Goal: Contribute content: Contribute content

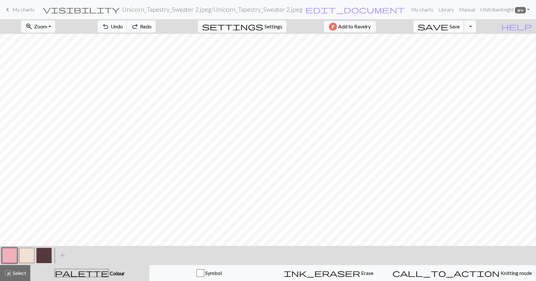
click at [448, 30] on span "save" at bounding box center [433, 26] width 31 height 9
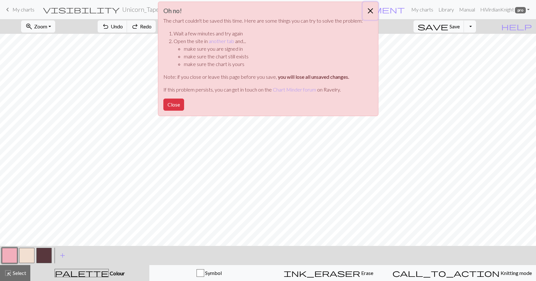
click at [369, 13] on button "Close" at bounding box center [370, 11] width 15 height 18
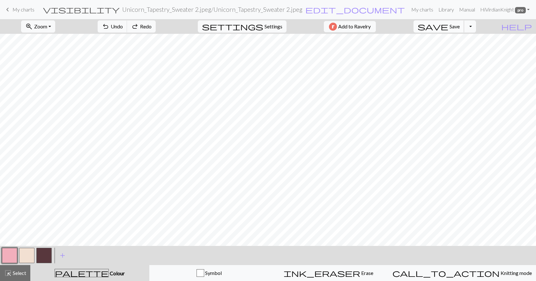
click at [448, 27] on span "save" at bounding box center [433, 26] width 31 height 9
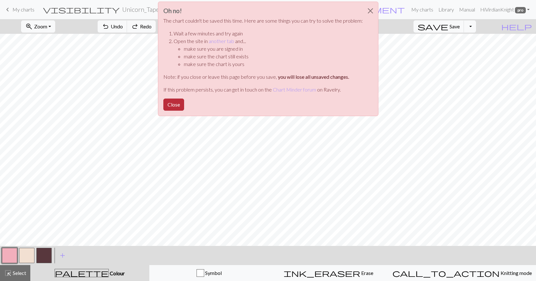
click at [174, 103] on button "Close" at bounding box center [173, 105] width 21 height 12
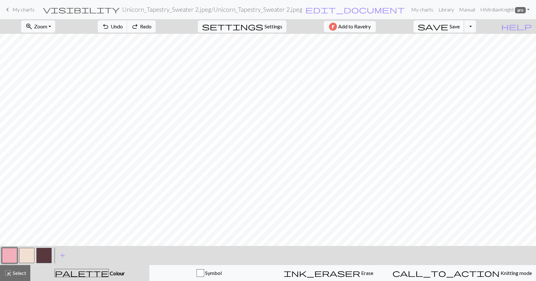
click at [460, 28] on span "Save" at bounding box center [454, 26] width 10 height 6
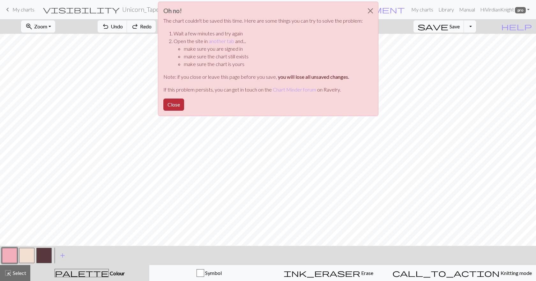
click at [175, 104] on button "Close" at bounding box center [173, 105] width 21 height 12
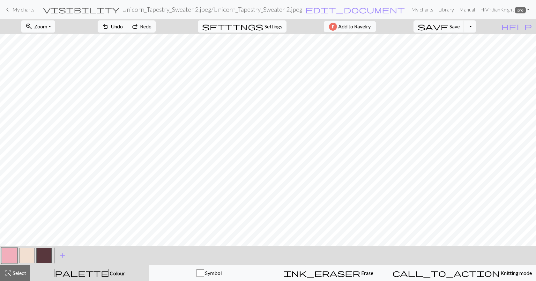
click at [264, 26] on span "Settings" at bounding box center [273, 27] width 18 height 8
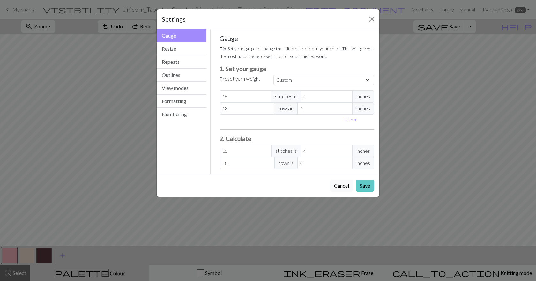
click at [363, 185] on button "Save" at bounding box center [365, 186] width 19 height 12
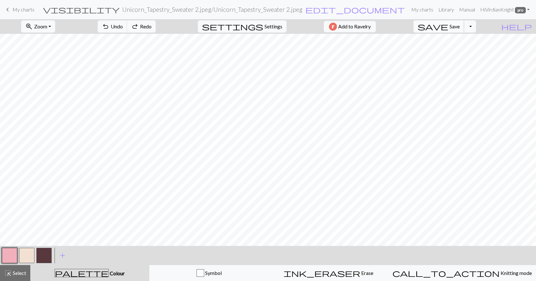
click at [464, 21] on button "save Save Save" at bounding box center [438, 26] width 51 height 12
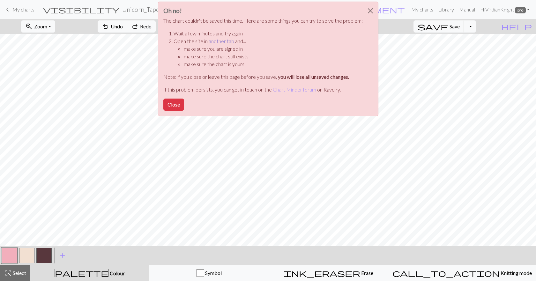
click at [226, 41] on link "another tab" at bounding box center [222, 41] width 26 height 6
click at [369, 7] on button "Close" at bounding box center [370, 11] width 15 height 18
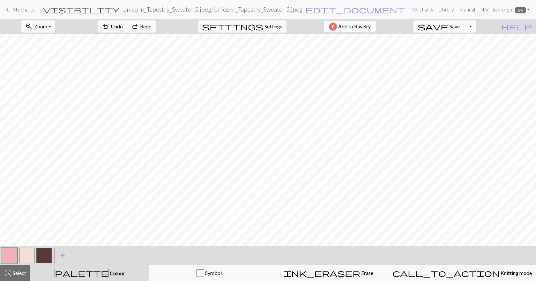
click at [448, 29] on span "save" at bounding box center [433, 26] width 31 height 9
click at [14, 10] on div "Chart saved" at bounding box center [268, 12] width 536 height 25
click at [10, 10] on span "keyboard_arrow_left" at bounding box center [8, 9] width 8 height 9
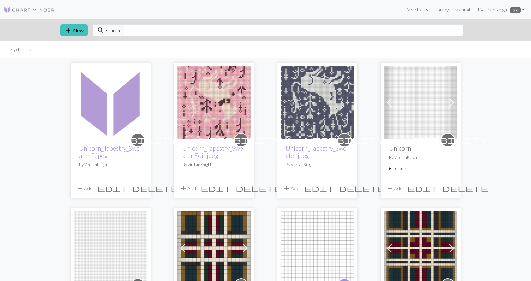
drag, startPoint x: 208, startPoint y: 108, endPoint x: 180, endPoint y: 166, distance: 63.9
click at [180, 166] on div "visibility Unicorn_Tapestry_Sweater Edit.jpeg By VirdianKnight" at bounding box center [213, 158] width 73 height 39
click at [231, 190] on span "edit" at bounding box center [216, 188] width 31 height 9
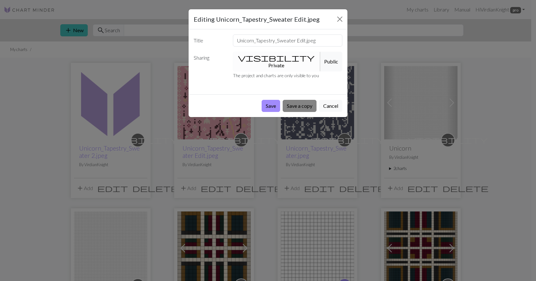
click at [302, 100] on button "Save a copy" at bounding box center [300, 106] width 34 height 12
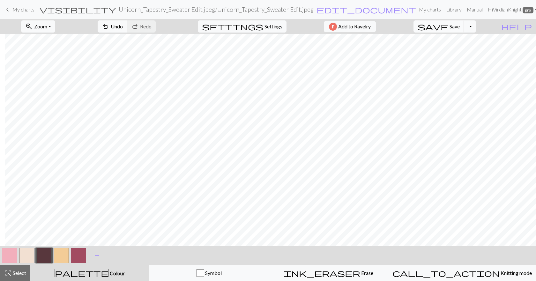
scroll to position [0, 5]
click at [448, 27] on span "save" at bounding box center [433, 26] width 31 height 9
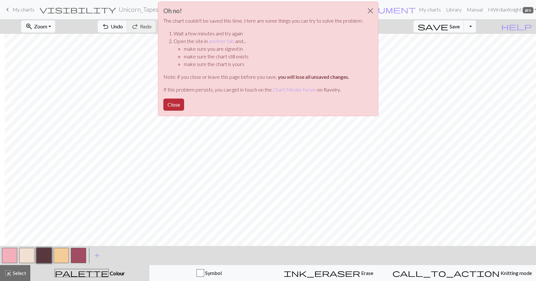
click at [176, 101] on button "Close" at bounding box center [173, 105] width 21 height 12
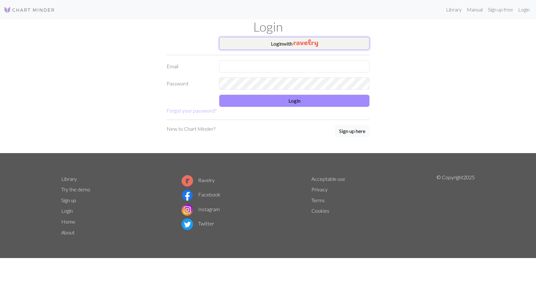
click at [280, 48] on button "Login with" at bounding box center [294, 43] width 150 height 13
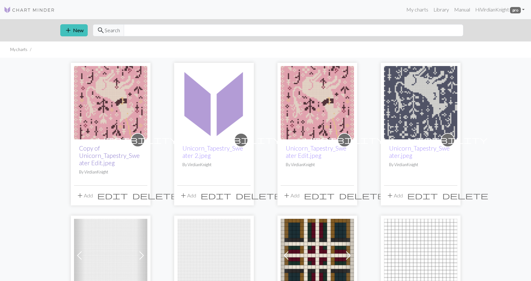
click at [101, 163] on link "Copy of Unicorn_Tapestry_Sweater Edit.jpeg" at bounding box center [109, 156] width 61 height 22
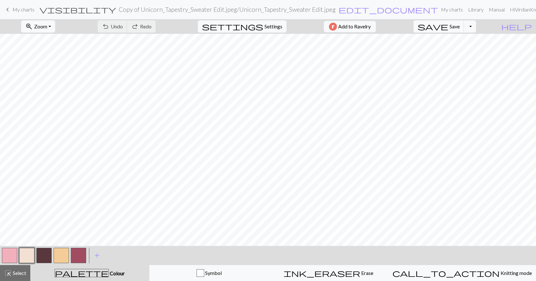
click at [10, 258] on button "button" at bounding box center [9, 255] width 15 height 15
click at [9, 259] on button "button" at bounding box center [9, 255] width 15 height 15
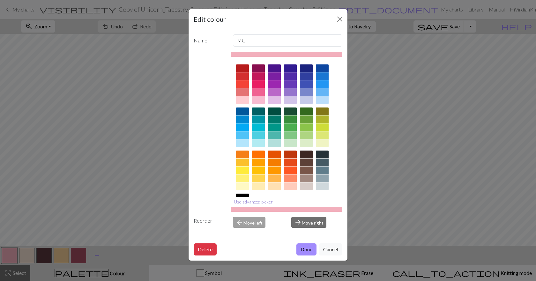
click at [262, 202] on button "Use advanced picker" at bounding box center [253, 202] width 45 height 10
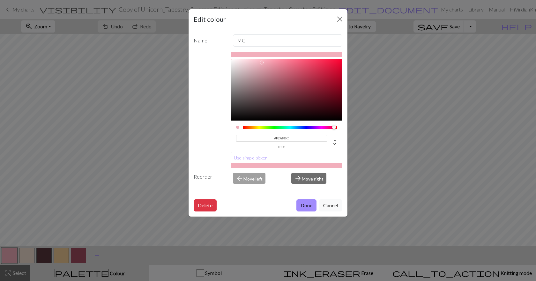
drag, startPoint x: 298, startPoint y: 136, endPoint x: 255, endPoint y: 134, distance: 42.8
click at [255, 134] on div "#F2AFBC hex" at bounding box center [286, 139] width 101 height 20
paste input "fd8c9e"
type input "#FD8C9E"
click at [310, 203] on button "Done" at bounding box center [306, 205] width 20 height 12
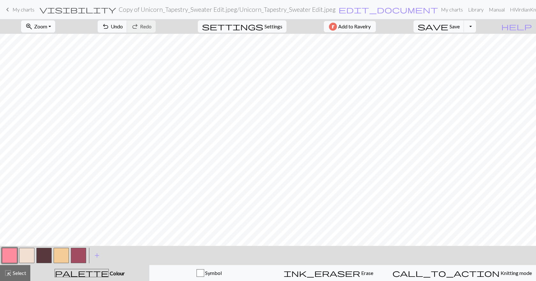
click at [47, 27] on span "Zoom" at bounding box center [40, 26] width 13 height 6
click at [51, 42] on button "Fit all" at bounding box center [46, 40] width 50 height 10
click at [44, 256] on button "button" at bounding box center [43, 255] width 15 height 15
click at [48, 255] on button "button" at bounding box center [43, 255] width 15 height 15
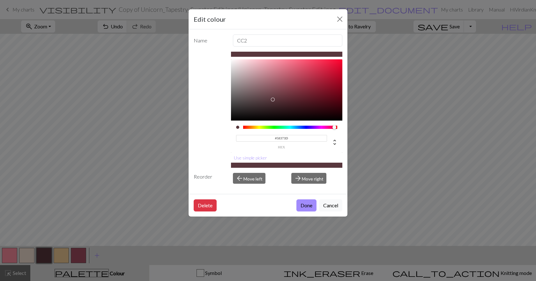
drag, startPoint x: 295, startPoint y: 138, endPoint x: 264, endPoint y: 137, distance: 30.3
click at [264, 137] on input "#58373D" at bounding box center [281, 138] width 91 height 7
paste input
drag, startPoint x: 296, startPoint y: 138, endPoint x: 262, endPoint y: 138, distance: 34.1
click at [262, 138] on input "#58373D" at bounding box center [281, 138] width 91 height 7
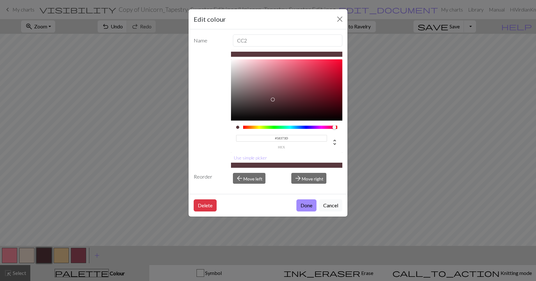
paste input "371717"
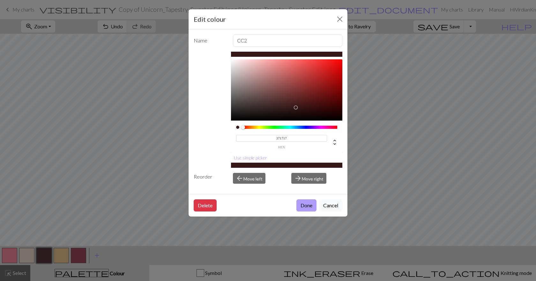
type input "#371717"
click at [305, 202] on button "Done" at bounding box center [306, 205] width 20 height 12
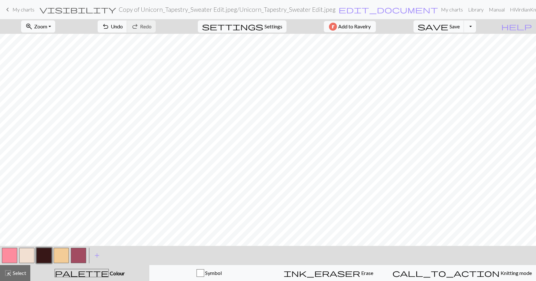
click at [23, 261] on button "button" at bounding box center [26, 255] width 15 height 15
click at [24, 252] on button "button" at bounding box center [26, 255] width 15 height 15
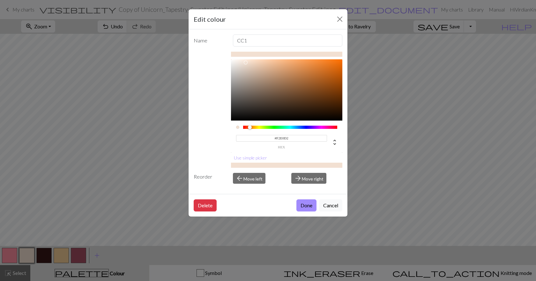
drag, startPoint x: 292, startPoint y: 138, endPoint x: 256, endPoint y: 137, distance: 35.7
click at [256, 137] on input "#F2E0D2" at bounding box center [281, 138] width 91 height 7
paste input
drag, startPoint x: 293, startPoint y: 139, endPoint x: 248, endPoint y: 137, distance: 45.7
click at [248, 137] on input "#F2E0D2" at bounding box center [281, 138] width 91 height 7
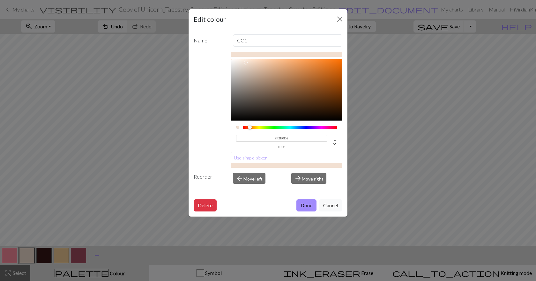
paste input "e9dfc8"
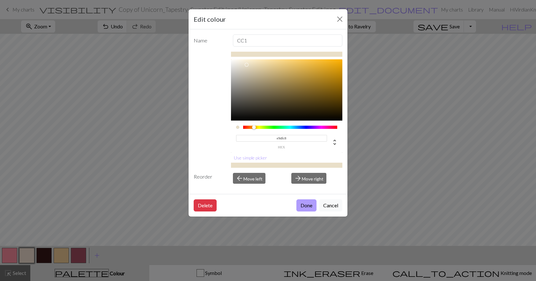
type input "#E9DFC8"
click at [303, 204] on button "Done" at bounding box center [306, 205] width 20 height 12
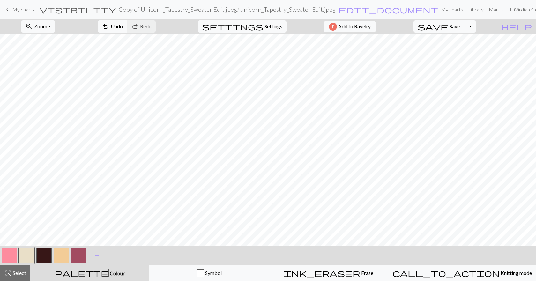
click at [64, 258] on button "button" at bounding box center [61, 255] width 15 height 15
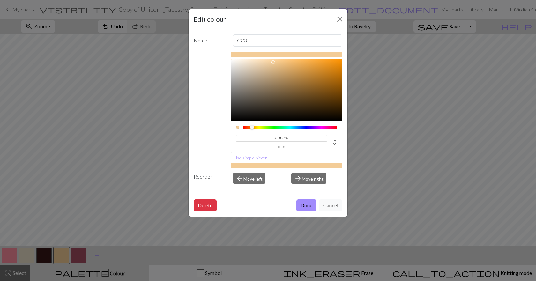
click at [293, 137] on input "#F3CC97" at bounding box center [281, 138] width 91 height 7
drag, startPoint x: 268, startPoint y: 138, endPoint x: 249, endPoint y: 137, distance: 18.2
click at [249, 137] on input "#F3CC97" at bounding box center [281, 138] width 91 height 7
paste input
drag, startPoint x: 290, startPoint y: 138, endPoint x: 259, endPoint y: 141, distance: 31.4
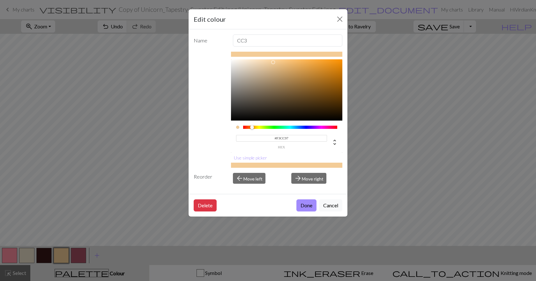
click at [259, 141] on input "#F3CC97" at bounding box center [281, 138] width 91 height 7
paste input "e49e3e"
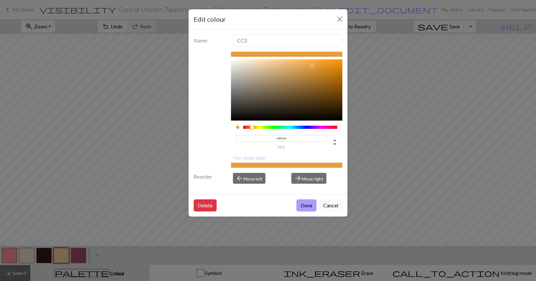
type input "#E49E3E"
click at [305, 202] on button "Done" at bounding box center [306, 205] width 20 height 12
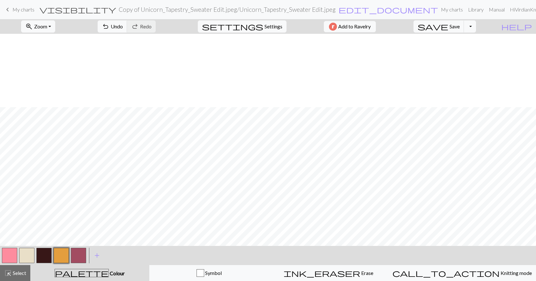
scroll to position [10, 0]
click at [98, 256] on span "add" at bounding box center [97, 255] width 8 height 9
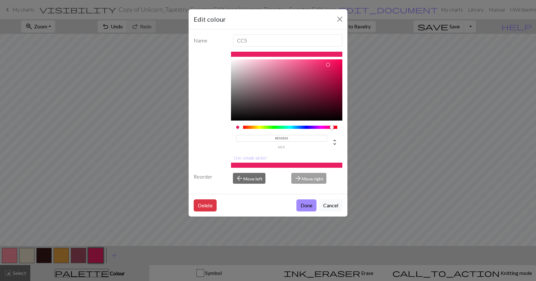
drag, startPoint x: 290, startPoint y: 137, endPoint x: 262, endPoint y: 139, distance: 28.5
click at [262, 139] on input "#E91E63" at bounding box center [281, 138] width 91 height 7
paste input
drag, startPoint x: 287, startPoint y: 138, endPoint x: 258, endPoint y: 139, distance: 29.0
click at [258, 139] on input "#E91E63" at bounding box center [281, 138] width 91 height 7
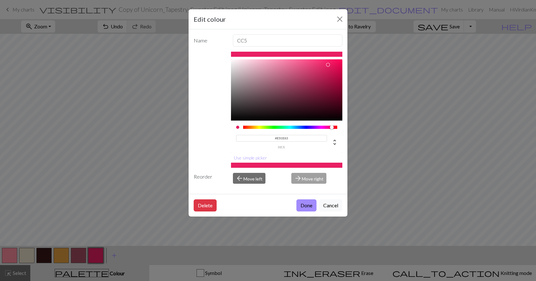
click at [302, 138] on input "#E91E63" at bounding box center [281, 138] width 91 height 7
drag, startPoint x: 301, startPoint y: 138, endPoint x: 260, endPoint y: 138, distance: 41.2
click at [260, 138] on input "#E91E63" at bounding box center [281, 138] width 91 height 7
paste input "f3c2b1"
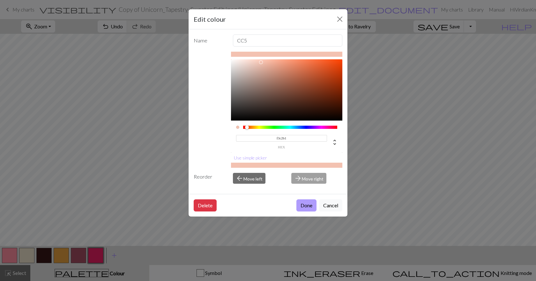
type input "#F3C2B1"
click at [304, 205] on button "Done" at bounding box center [306, 205] width 20 height 12
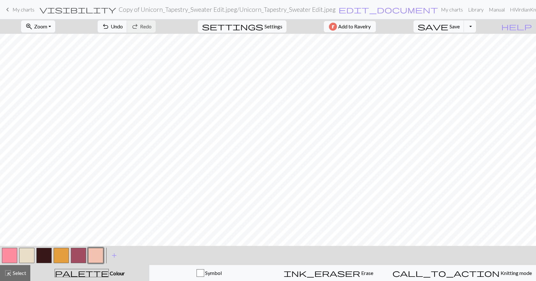
click at [10, 250] on button "button" at bounding box center [9, 255] width 15 height 15
click at [109, 254] on button "add Add a colour" at bounding box center [114, 256] width 16 height 16
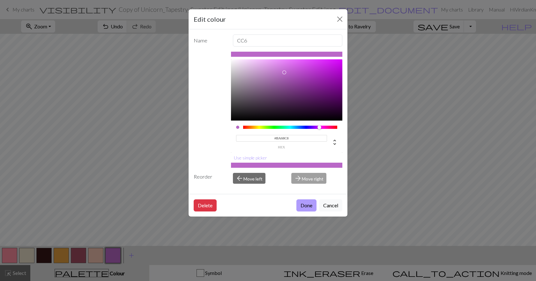
click at [306, 204] on button "Done" at bounding box center [306, 205] width 20 height 12
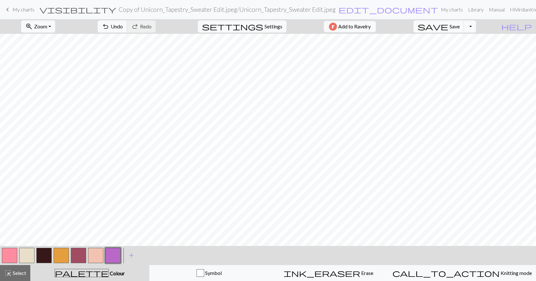
click at [14, 256] on button "button" at bounding box center [9, 255] width 15 height 15
click at [7, 255] on button "button" at bounding box center [9, 255] width 15 height 15
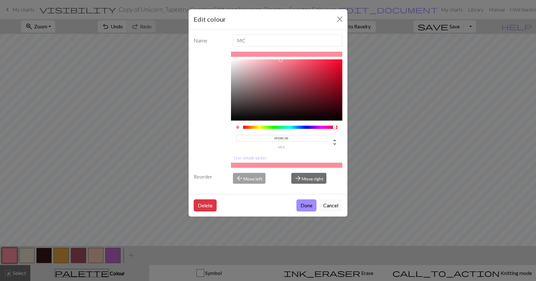
drag, startPoint x: 283, startPoint y: 139, endPoint x: 262, endPoint y: 138, distance: 21.4
click at [262, 138] on input "#FD8C9E" at bounding box center [281, 138] width 91 height 7
click at [309, 207] on button "Done" at bounding box center [306, 205] width 20 height 12
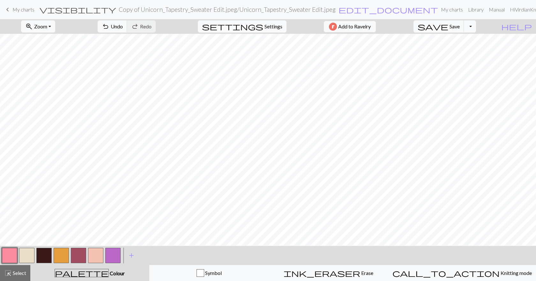
click at [117, 253] on button "button" at bounding box center [112, 255] width 15 height 15
click at [118, 253] on button "button" at bounding box center [112, 255] width 15 height 15
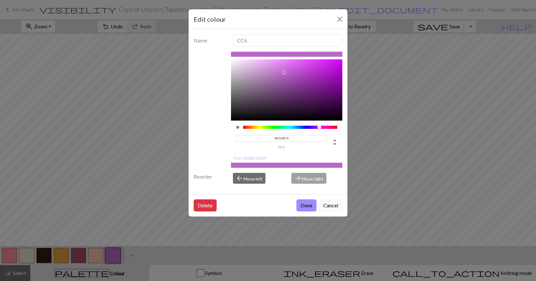
drag, startPoint x: 289, startPoint y: 139, endPoint x: 252, endPoint y: 137, distance: 37.1
click at [252, 137] on input "#BA68C8" at bounding box center [281, 138] width 91 height 7
paste input "FD8C9E"
type input "#FD8C9E"
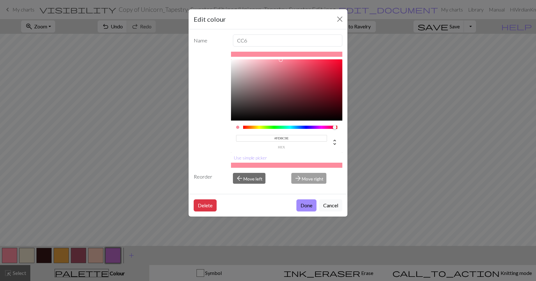
click button "Done" at bounding box center [306, 205] width 20 height 12
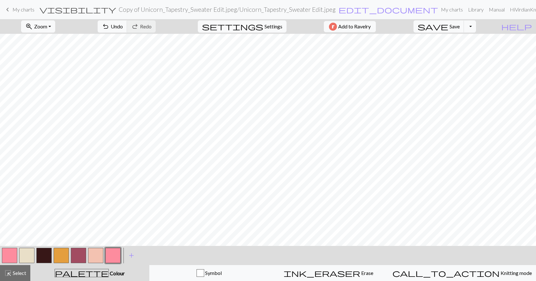
click at [81, 259] on button "button" at bounding box center [78, 255] width 15 height 15
click at [82, 258] on button "button" at bounding box center [78, 255] width 15 height 15
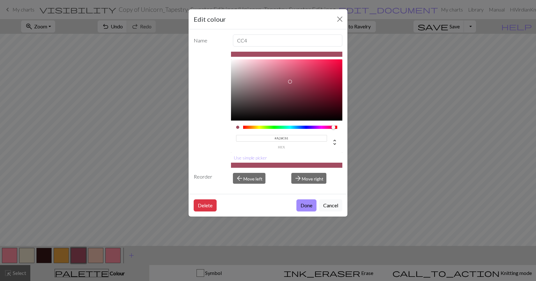
drag, startPoint x: 290, startPoint y: 137, endPoint x: 256, endPoint y: 143, distance: 34.9
click at [256, 143] on div "#A24C61 hex" at bounding box center [281, 141] width 91 height 15
paste input "FD8C9E"
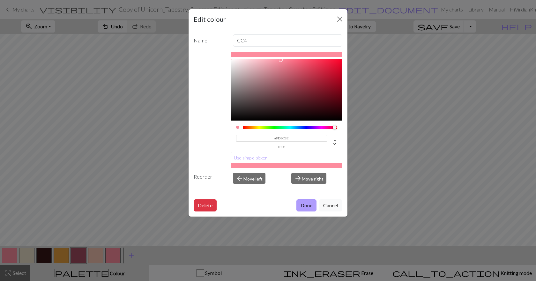
type input "#FD8C9E"
click at [309, 204] on button "Done" at bounding box center [306, 205] width 20 height 12
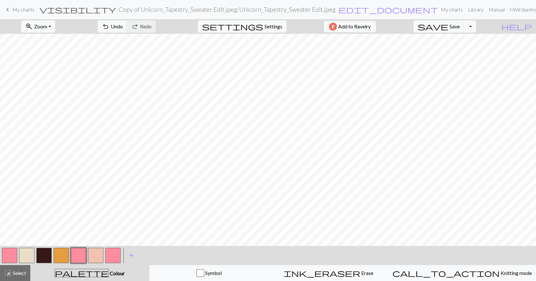
click at [97, 257] on button "button" at bounding box center [95, 255] width 15 height 15
click at [102, 256] on button "button" at bounding box center [95, 255] width 15 height 15
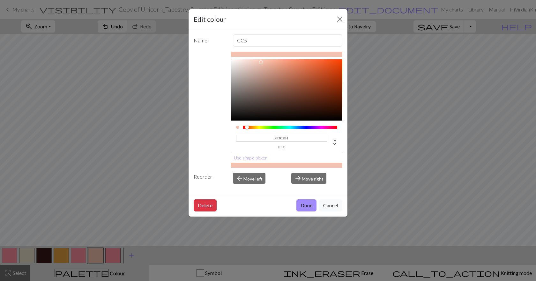
drag, startPoint x: 279, startPoint y: 137, endPoint x: 257, endPoint y: 136, distance: 22.4
click at [257, 136] on input "#F3C2B1" at bounding box center [281, 138] width 91 height 7
click at [304, 203] on button "Done" at bounding box center [306, 205] width 20 height 12
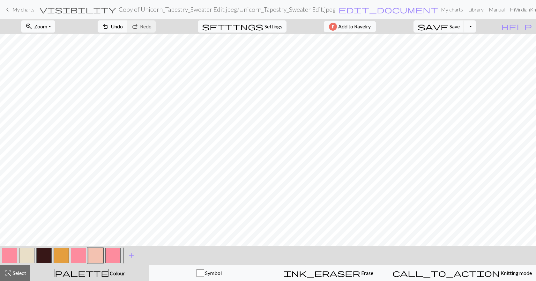
click at [14, 254] on button "button" at bounding box center [9, 255] width 15 height 15
click at [11, 255] on button "button" at bounding box center [9, 255] width 15 height 15
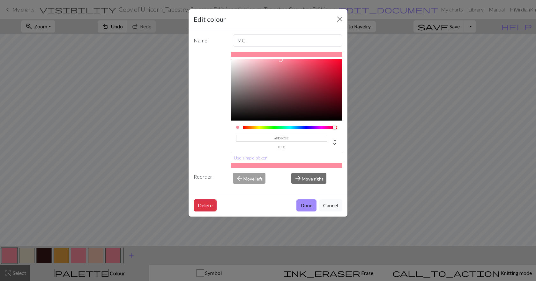
drag, startPoint x: 295, startPoint y: 137, endPoint x: 258, endPoint y: 137, distance: 37.3
click at [258, 137] on input "#FD8C9E" at bounding box center [281, 138] width 91 height 7
paste input "3C2B1"
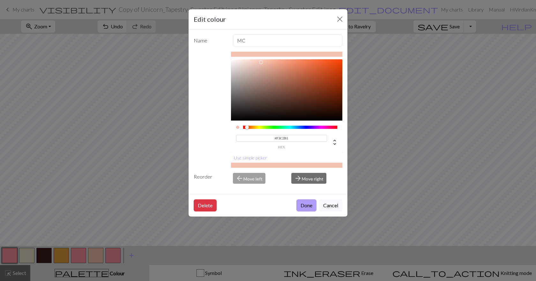
type input "#F3C2B1"
click at [315, 207] on button "Done" at bounding box center [306, 205] width 20 height 12
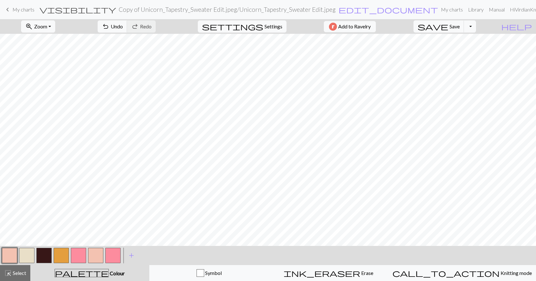
scroll to position [73, 0]
click at [127, 30] on button "undo Undo Undo" at bounding box center [113, 26] width 30 height 12
click at [80, 258] on button "button" at bounding box center [78, 255] width 15 height 15
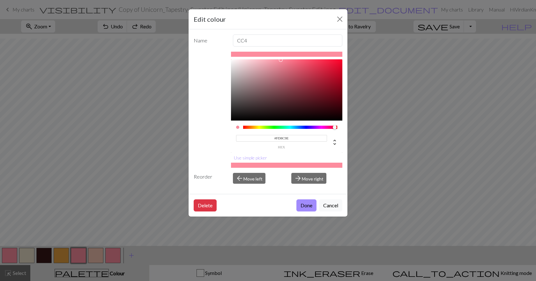
drag, startPoint x: 291, startPoint y: 139, endPoint x: 245, endPoint y: 135, distance: 46.4
click at [246, 135] on input "#FD8C9E" at bounding box center [281, 138] width 91 height 7
paste input "3C2B1"
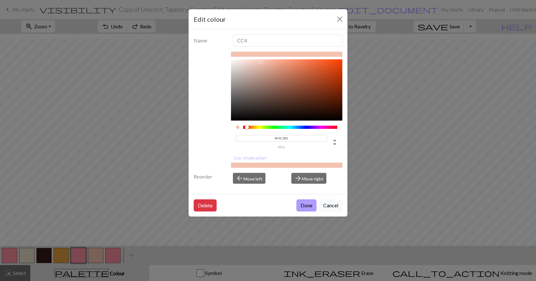
type input "#F3C2B1"
click at [309, 206] on button "Done" at bounding box center [306, 205] width 20 height 12
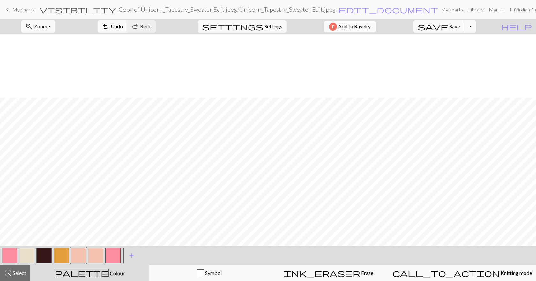
scroll to position [64, 0]
click at [43, 256] on button "button" at bounding box center [43, 255] width 15 height 15
